Goal: Transaction & Acquisition: Book appointment/travel/reservation

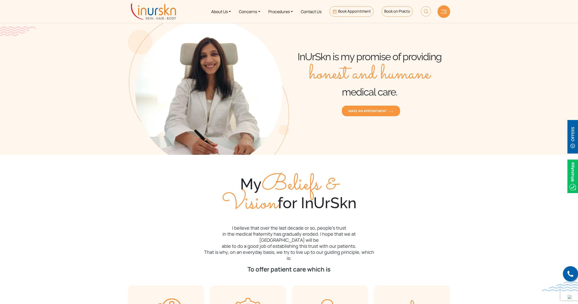
scroll to position [14, 0]
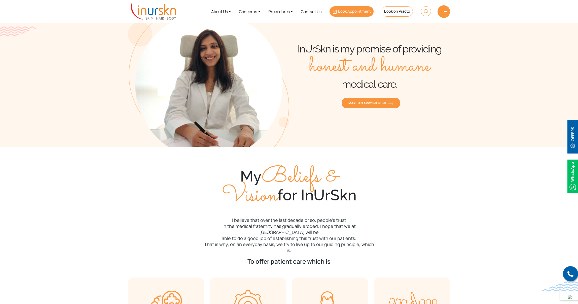
click at [353, 15] on link "Book Appointment" at bounding box center [351, 11] width 44 height 10
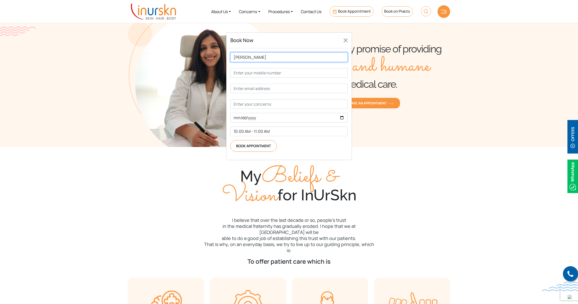
type input "[PERSON_NAME]"
type input "8595638626"
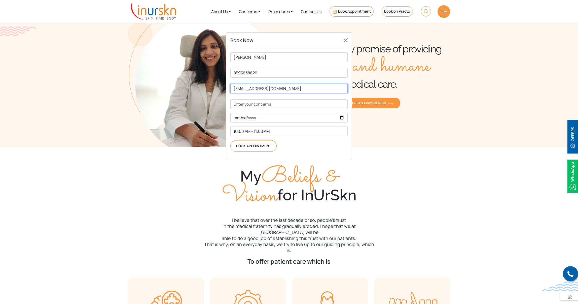
type input "[EMAIL_ADDRESS][DOMAIN_NAME]"
click at [276, 109] on input "Contact form" at bounding box center [288, 104] width 117 height 10
type input "Hair Loss"
click at [266, 122] on input "Contact form" at bounding box center [288, 118] width 117 height 10
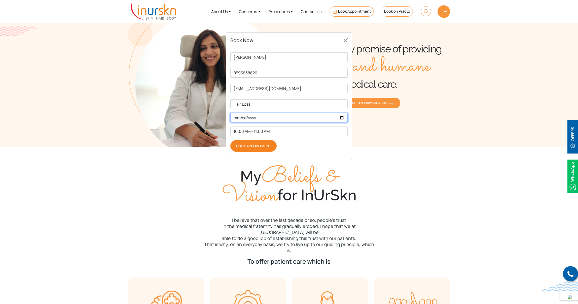
type input "[DATE]"
click at [278, 122] on input "[DATE]" at bounding box center [288, 118] width 117 height 10
click at [290, 152] on p "Book Appointment" at bounding box center [288, 146] width 117 height 12
select select "4:00 PM - 5:00 PM"
click at [257, 152] on input "Book Appointment" at bounding box center [253, 146] width 46 height 12
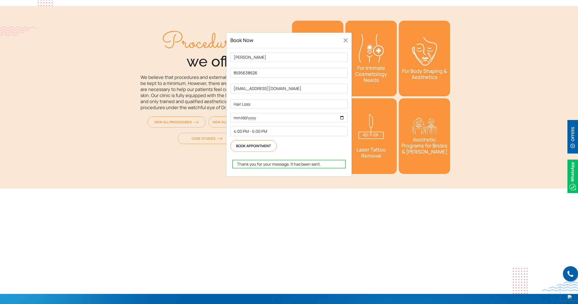
scroll to position [1891, 0]
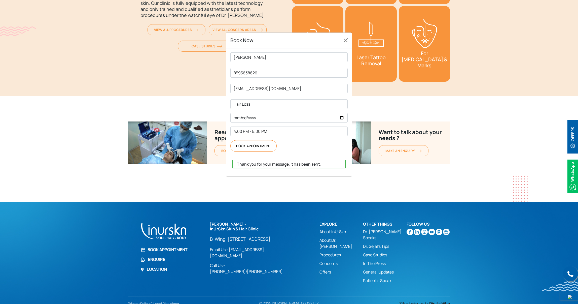
click at [51, 84] on div "Book Now Thank you for your message. It has been sent. [PERSON_NAME] 8595638626…" at bounding box center [289, 152] width 578 height 304
